Goal: Obtain resource: Download file/media

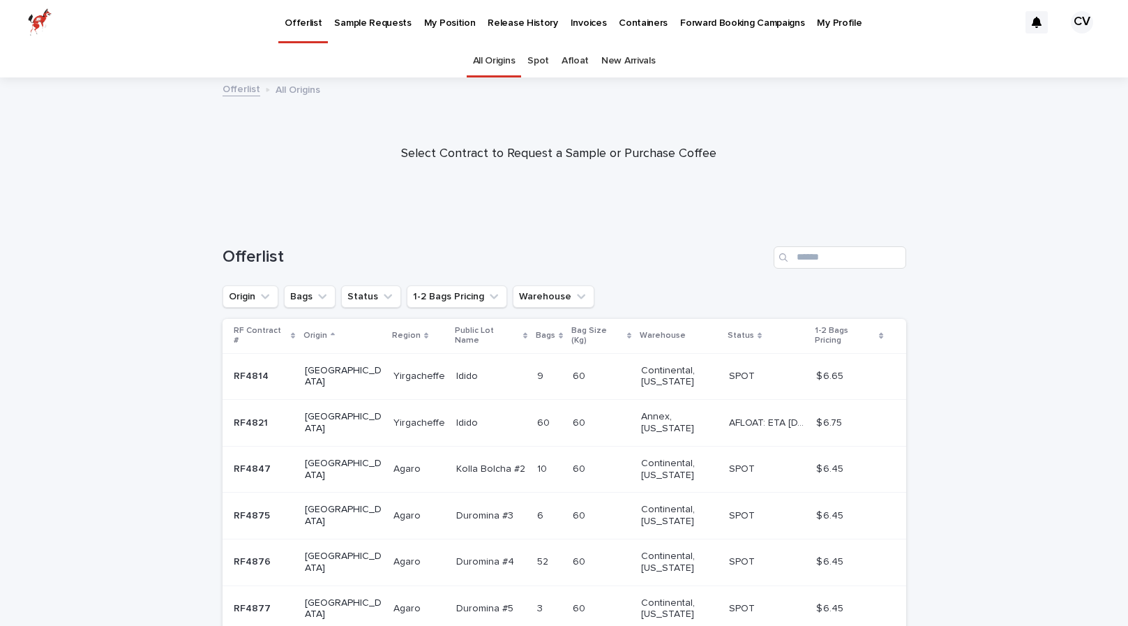
click at [516, 24] on p "Release History" at bounding box center [522, 14] width 70 height 29
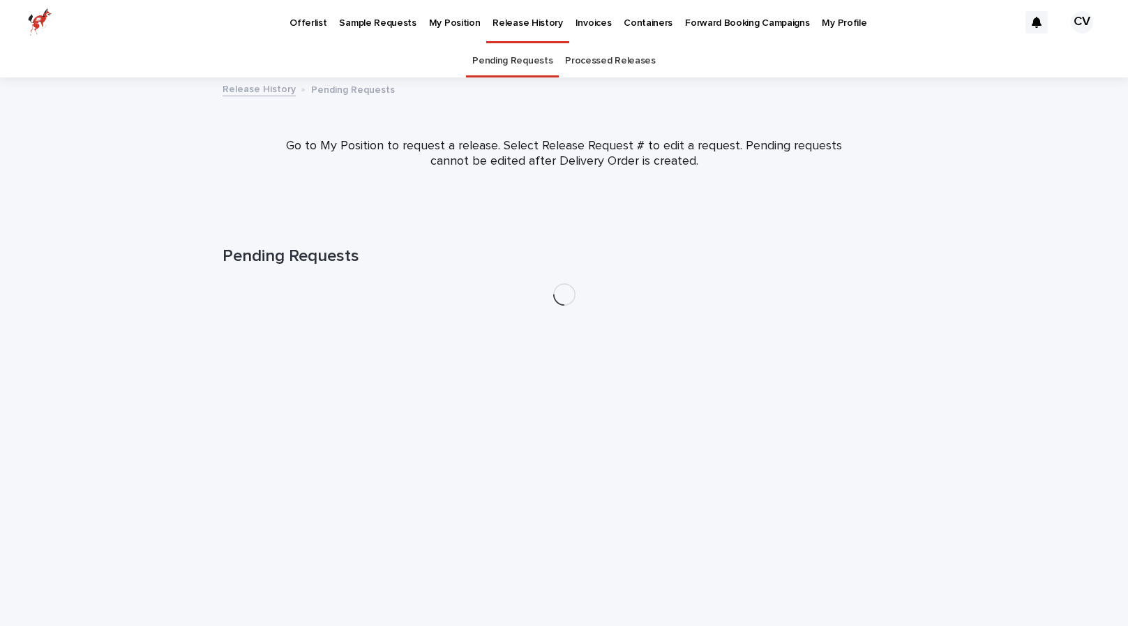
click at [453, 24] on p "My Position" at bounding box center [455, 14] width 52 height 29
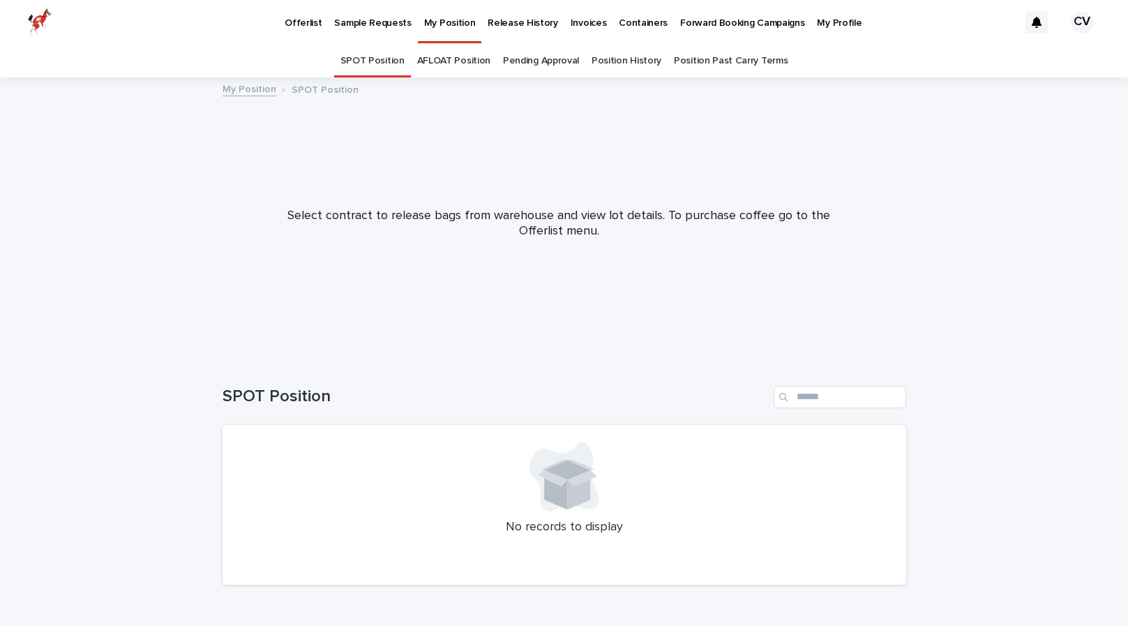
click at [619, 62] on link "Position History" at bounding box center [626, 61] width 70 height 33
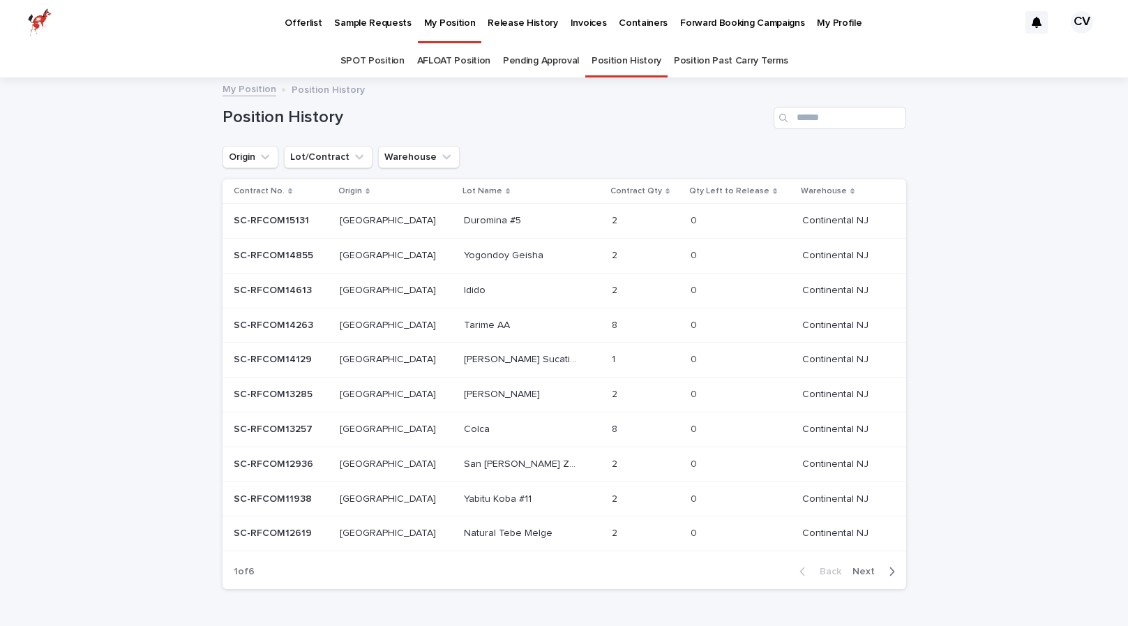
click at [299, 287] on p "SC-RFCOM14613" at bounding box center [274, 289] width 81 height 15
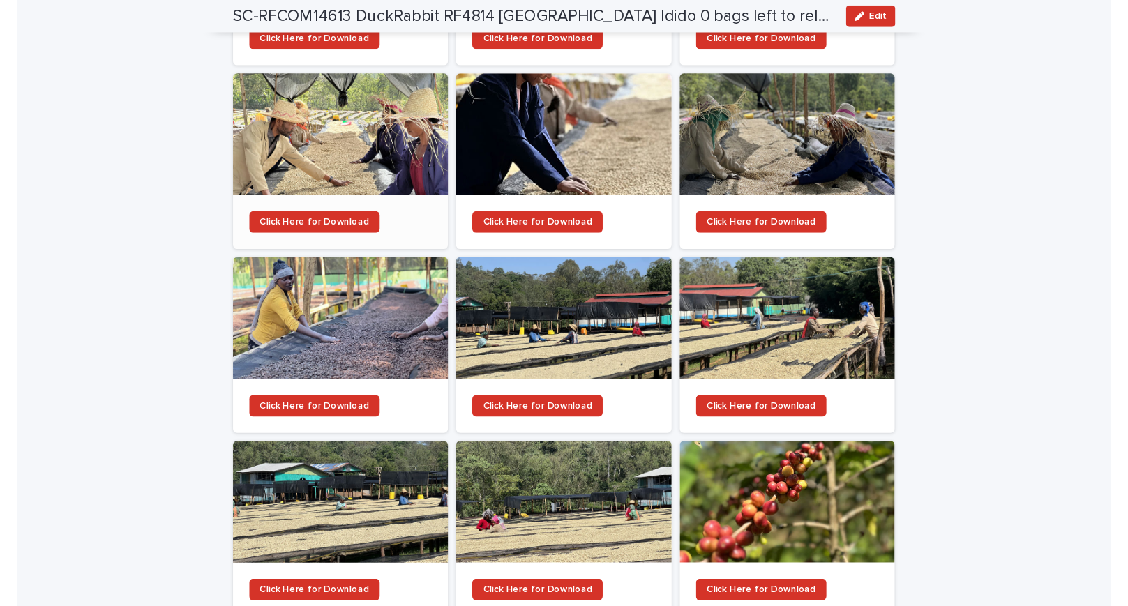
scroll to position [1593, 0]
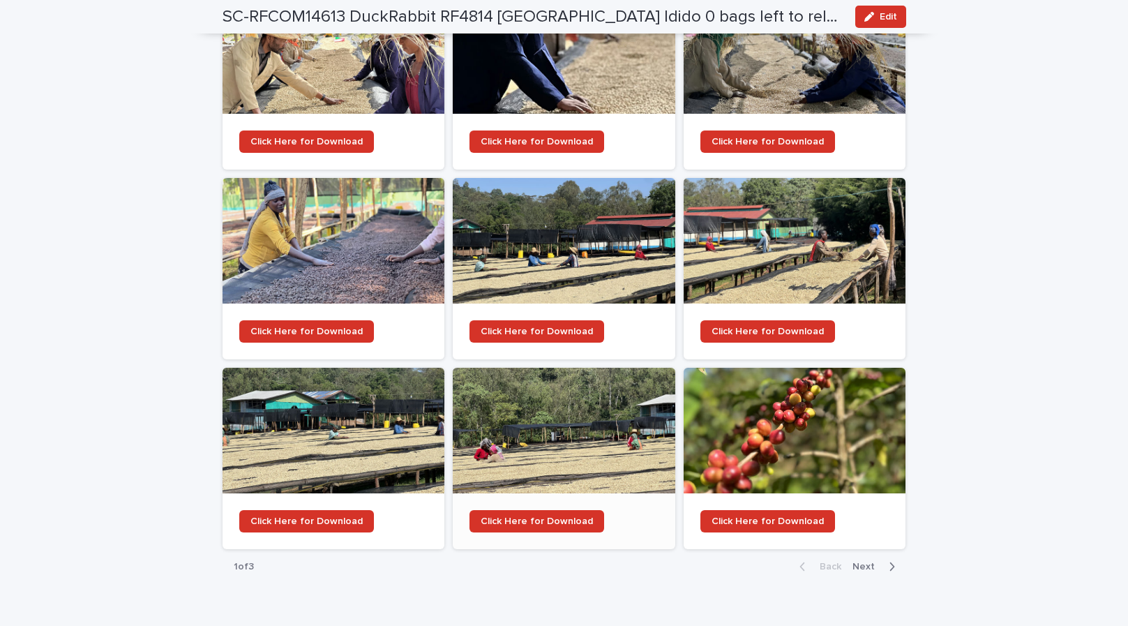
click at [543, 404] on div at bounding box center [564, 431] width 222 height 126
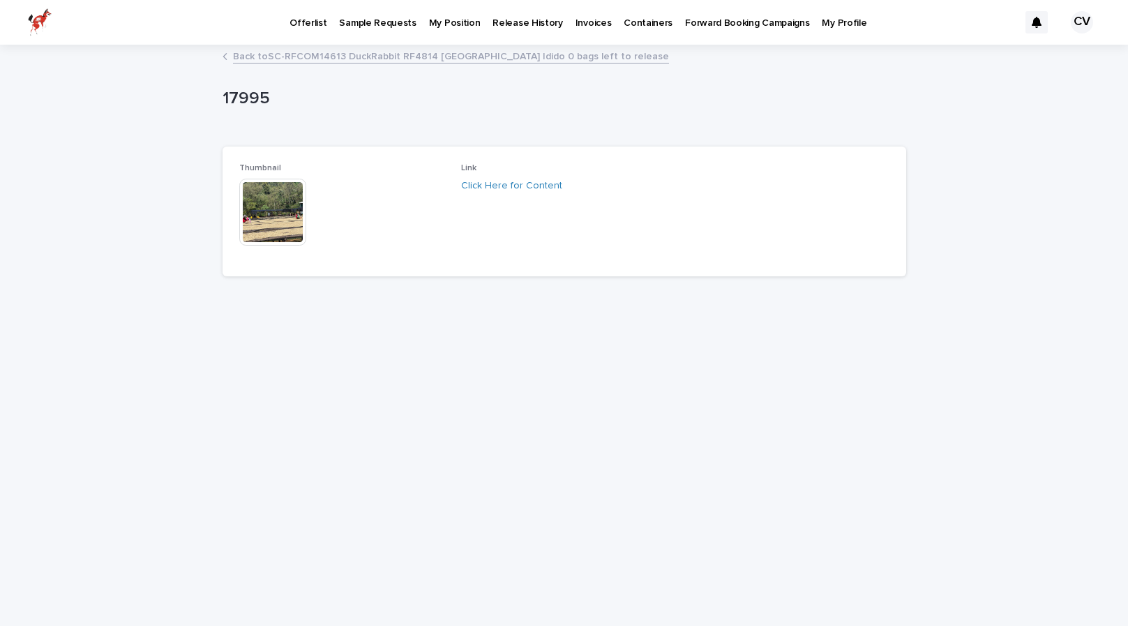
click at [281, 211] on img at bounding box center [272, 212] width 67 height 67
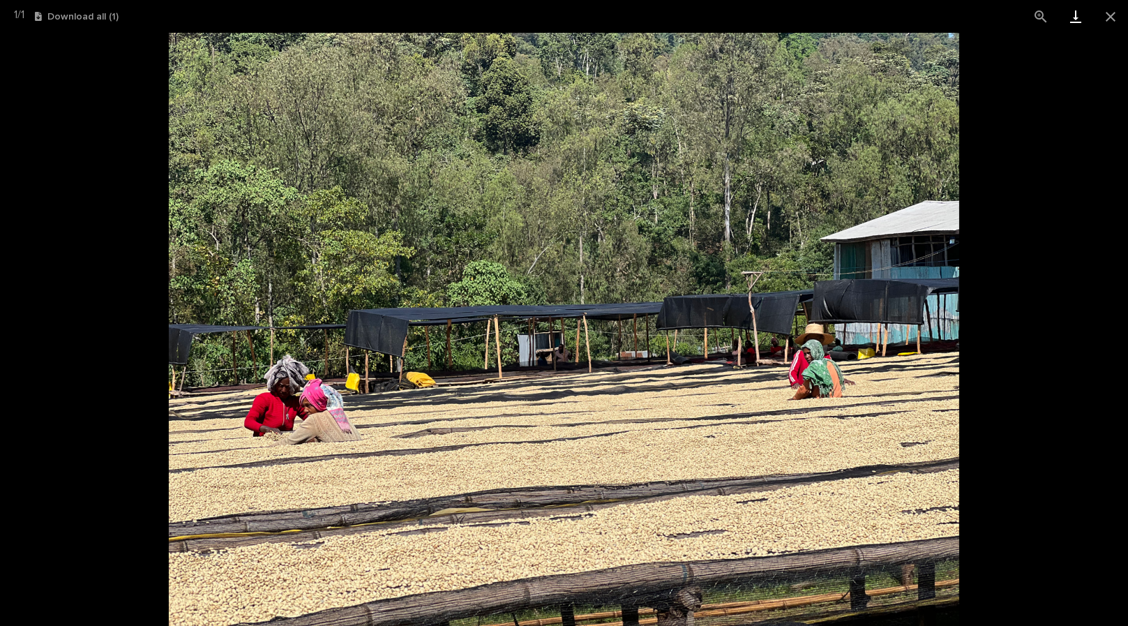
click at [1078, 18] on link "Download" at bounding box center [1075, 16] width 35 height 33
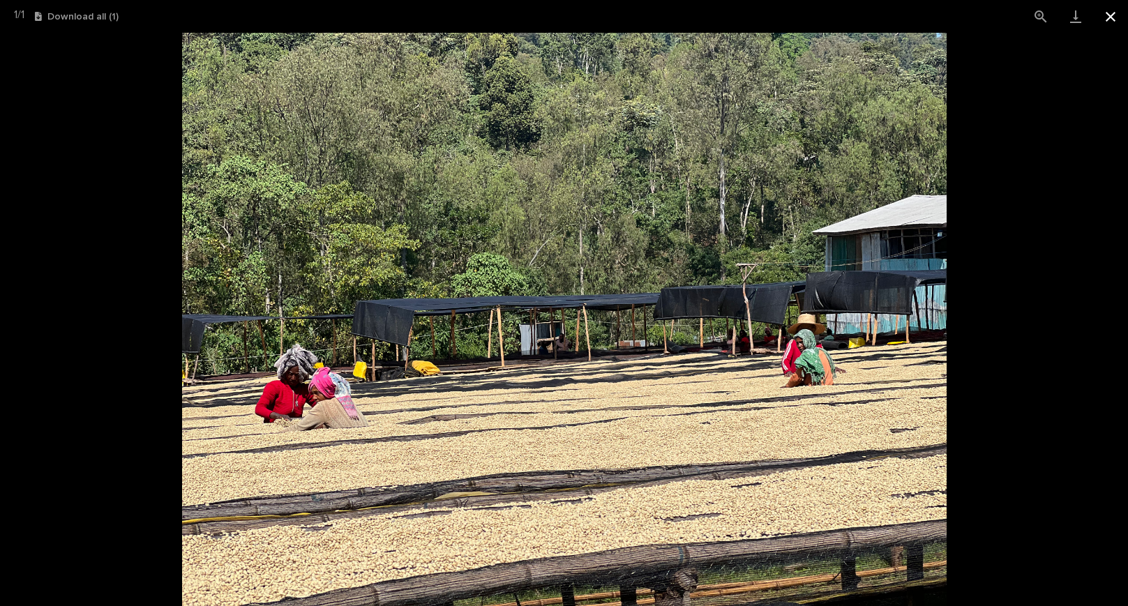
click at [1107, 14] on button "Close gallery" at bounding box center [1110, 16] width 35 height 33
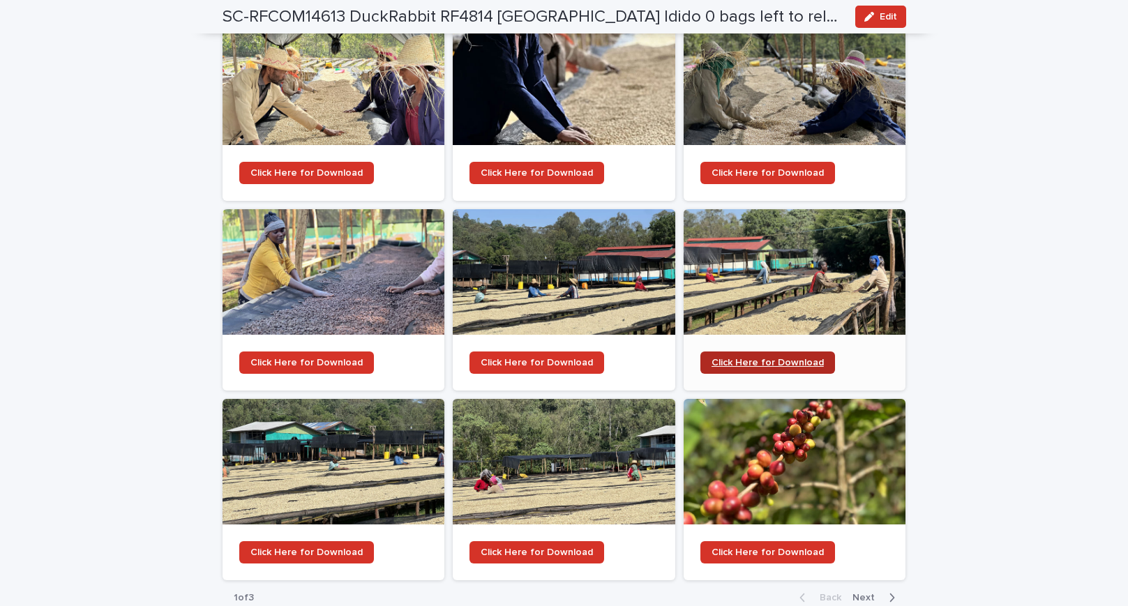
scroll to position [1612, 0]
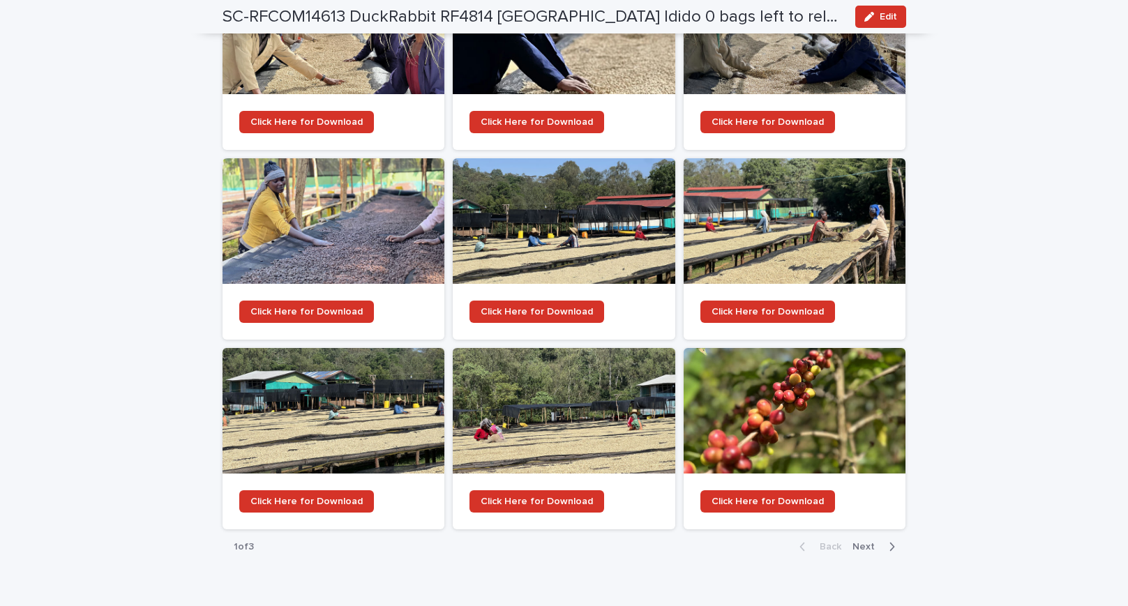
click at [858, 542] on span "Next" at bounding box center [867, 547] width 31 height 10
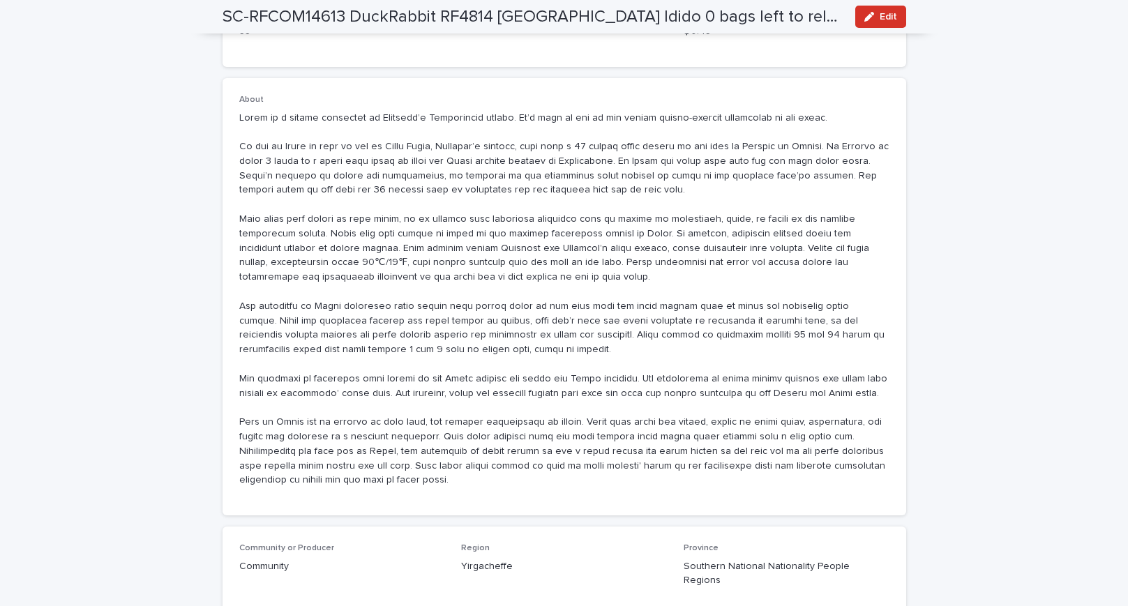
scroll to position [978, 0]
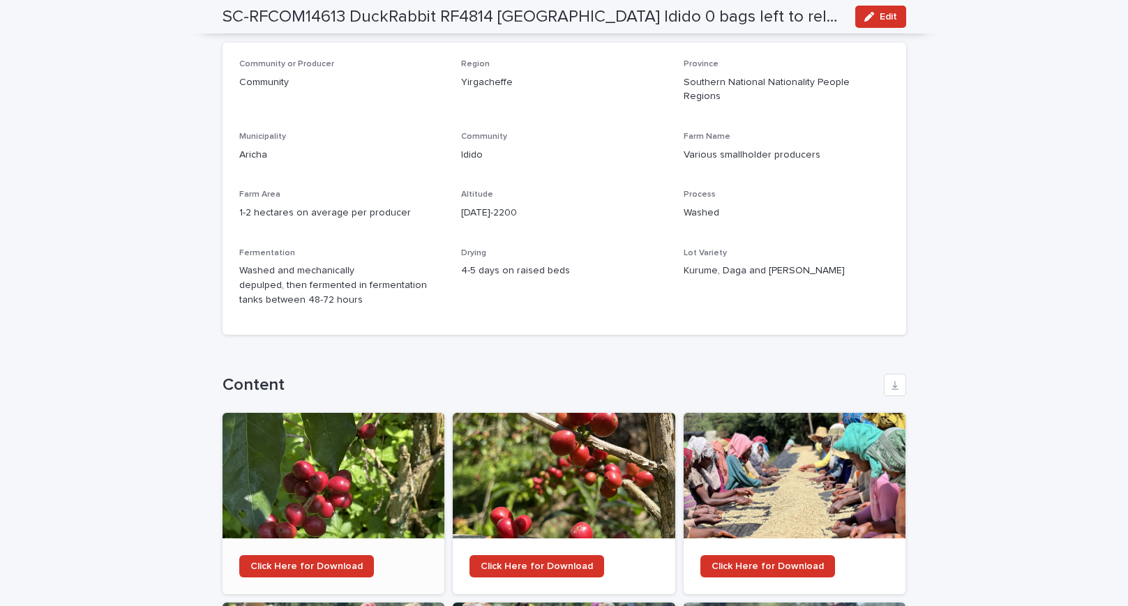
click at [340, 413] on div at bounding box center [333, 476] width 222 height 126
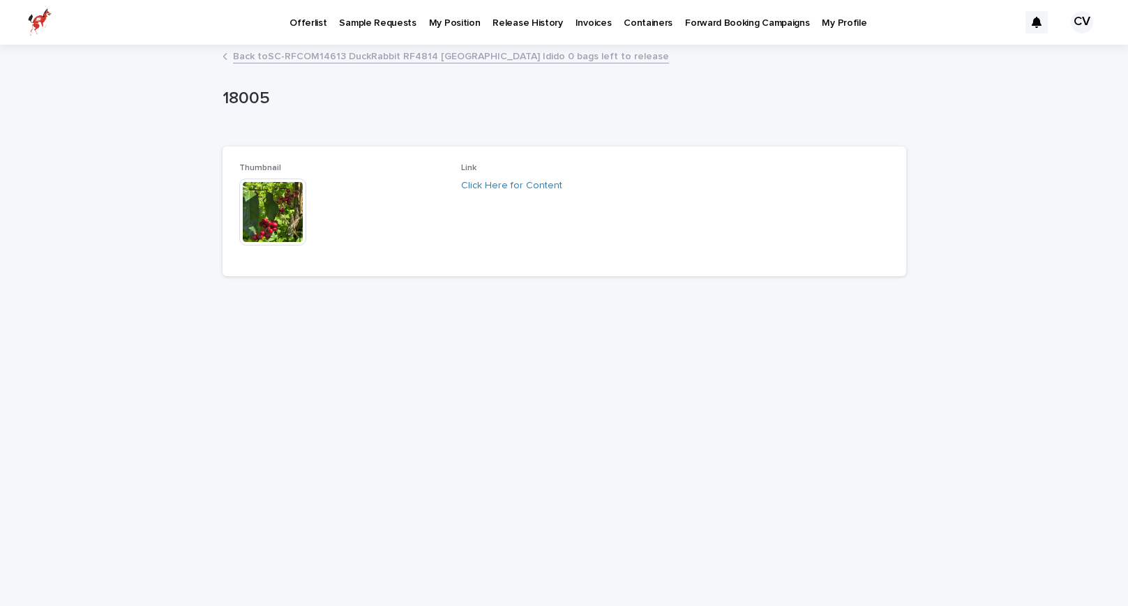
click at [265, 207] on img at bounding box center [272, 212] width 67 height 67
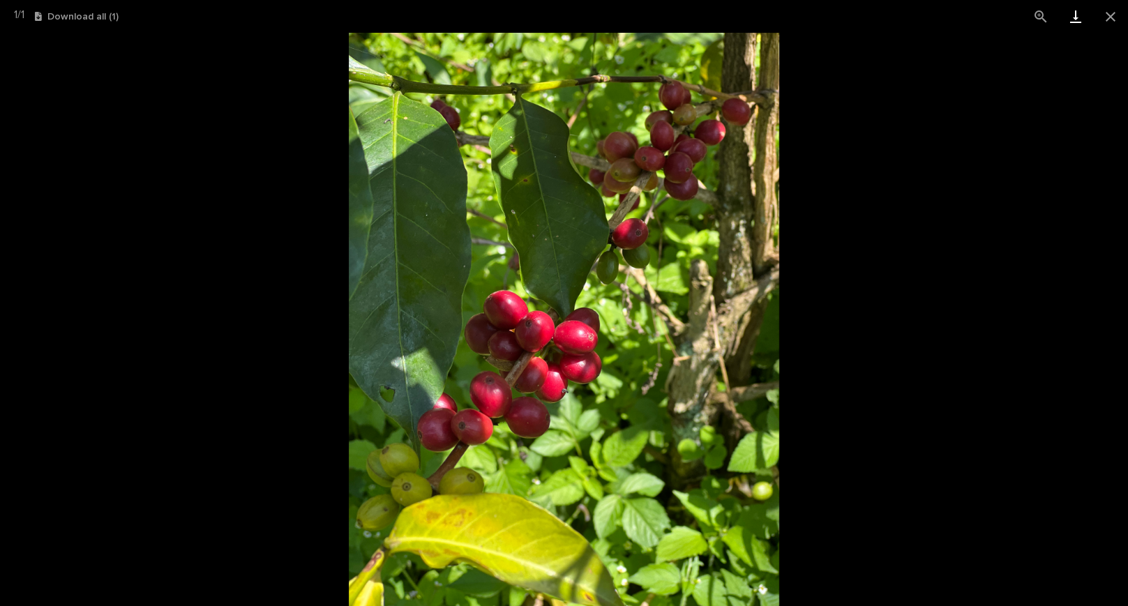
click at [1077, 17] on link "Download" at bounding box center [1075, 16] width 35 height 33
click at [1105, 17] on button "Close gallery" at bounding box center [1110, 16] width 35 height 33
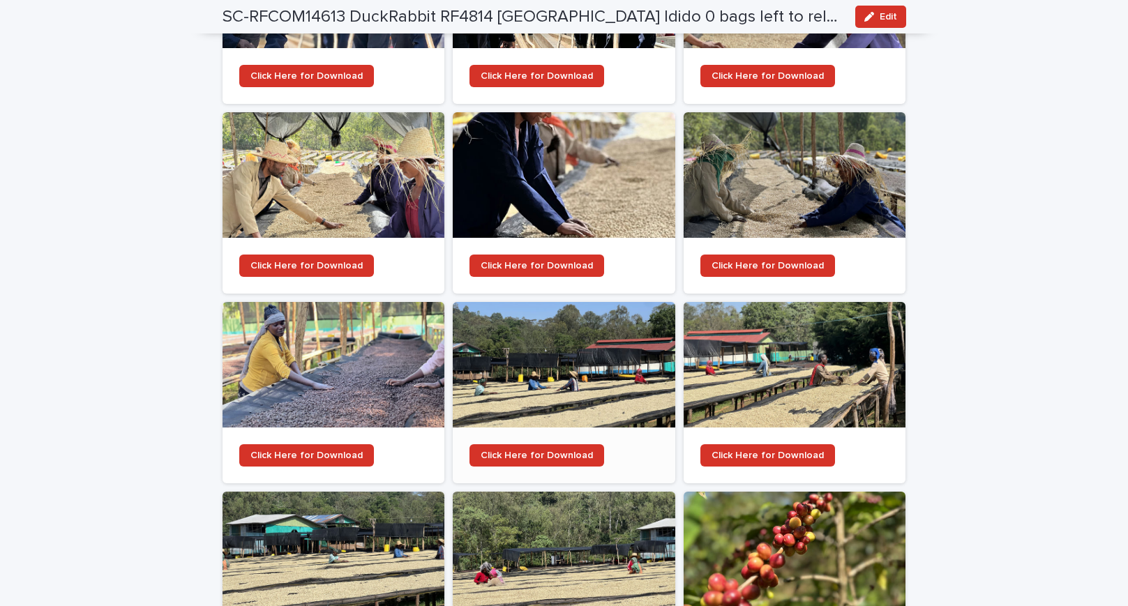
scroll to position [1612, 0]
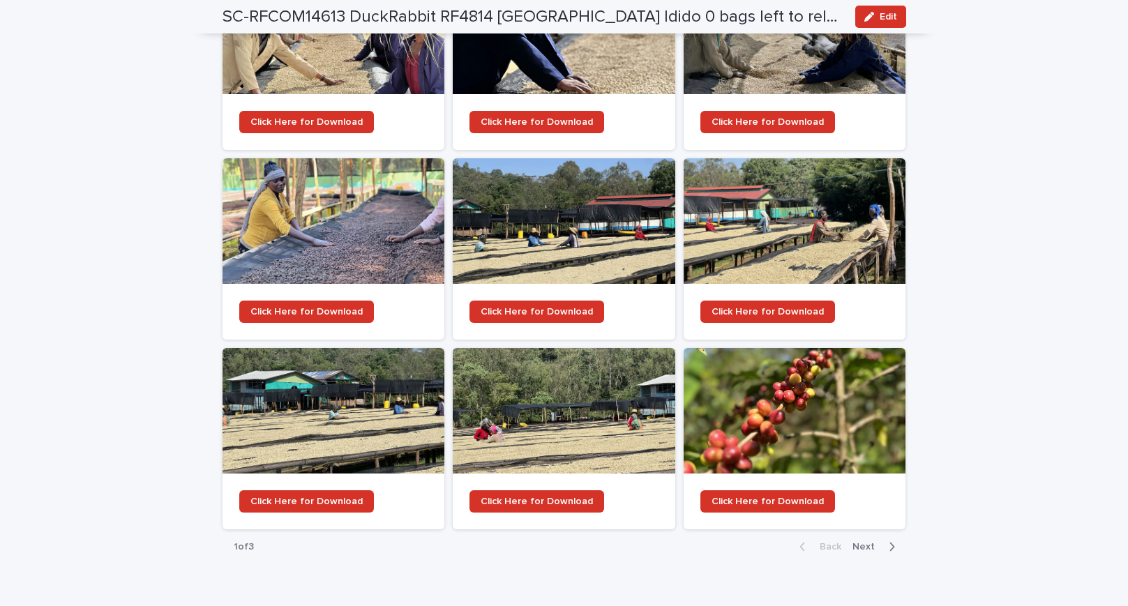
click at [856, 542] on span "Next" at bounding box center [867, 547] width 31 height 10
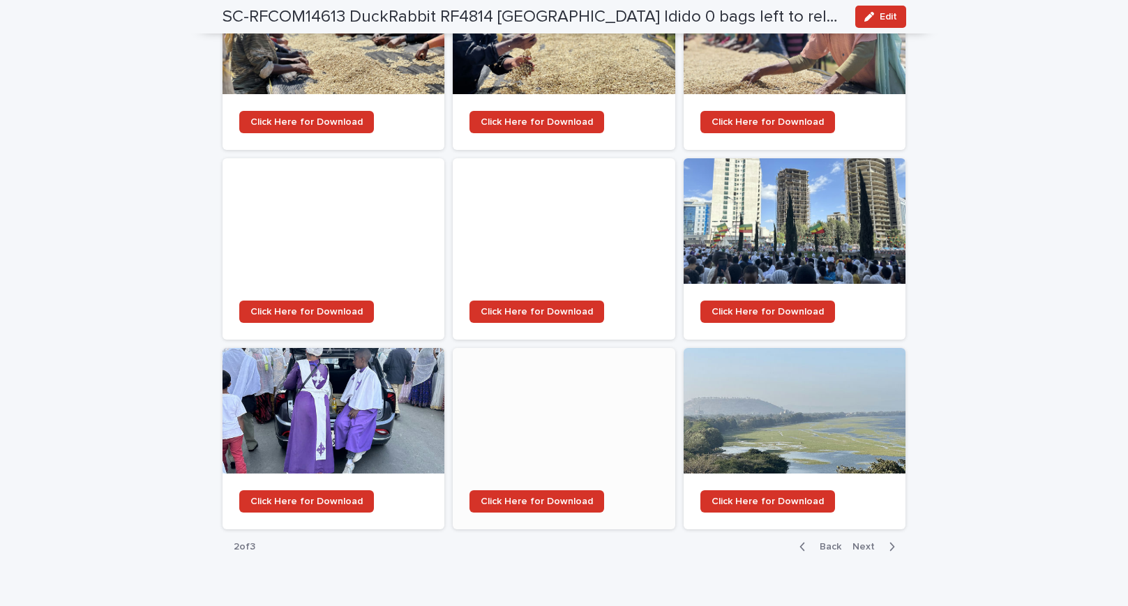
scroll to position [915, 0]
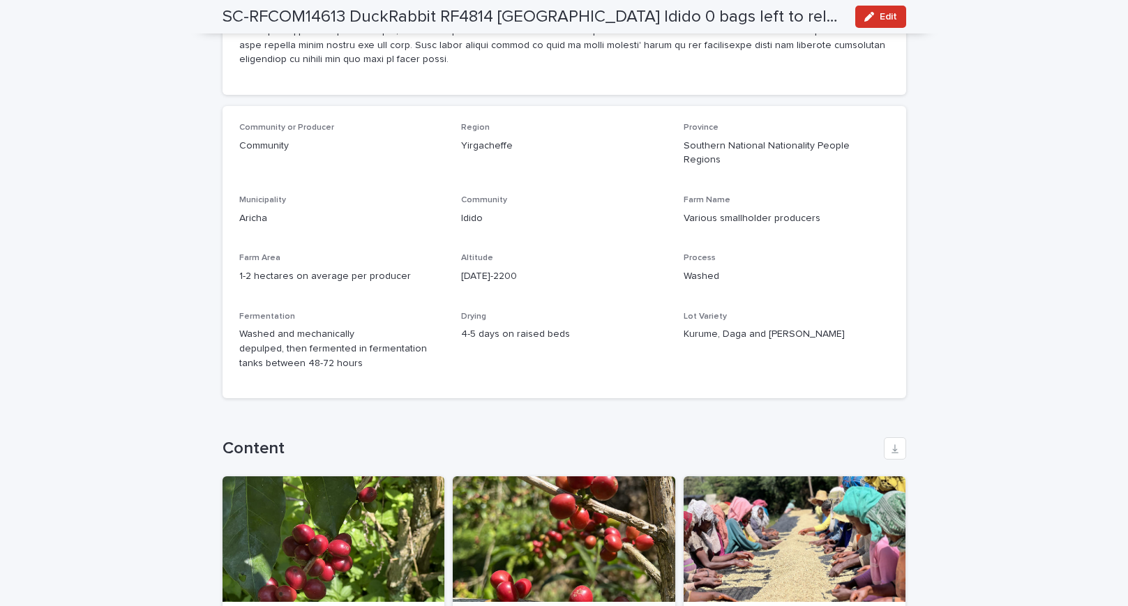
click at [536, 514] on div at bounding box center [564, 539] width 222 height 126
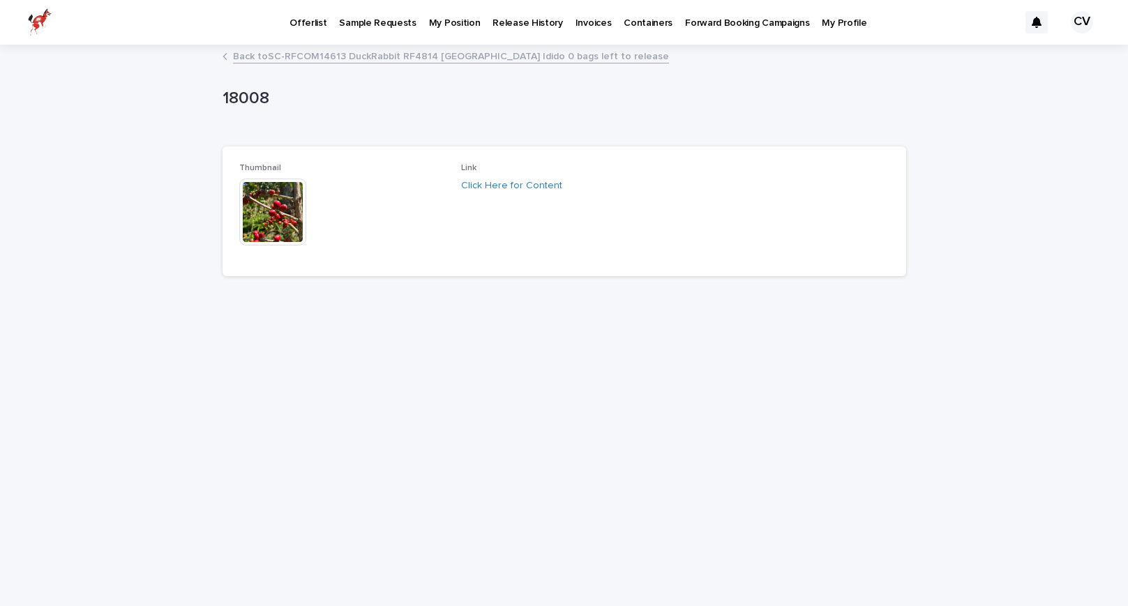
click at [294, 215] on img at bounding box center [272, 212] width 67 height 67
